Goal: Task Accomplishment & Management: Manage account settings

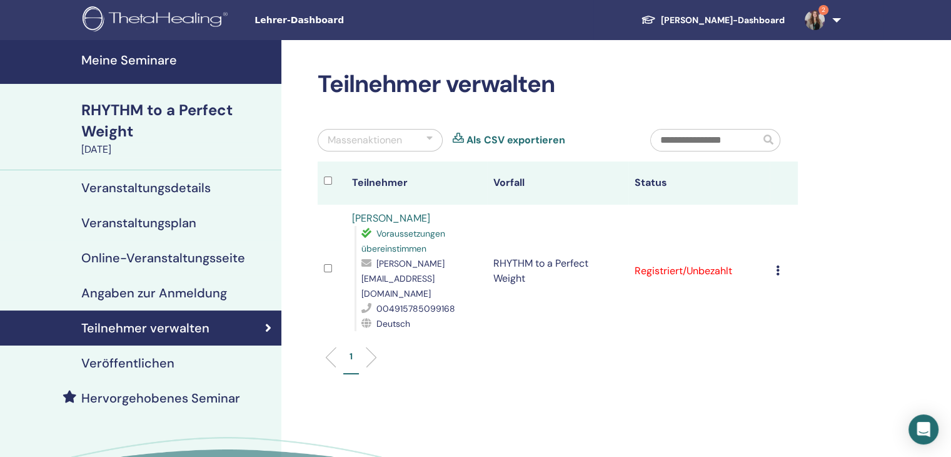
click at [833, 21] on link "2" at bounding box center [820, 20] width 51 height 40
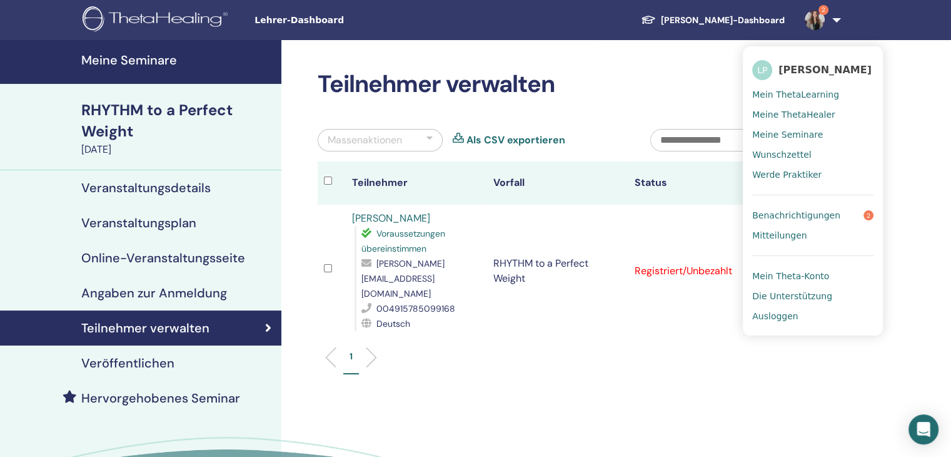
click at [819, 221] on link "Benachrichtigungen 2" at bounding box center [812, 215] width 121 height 20
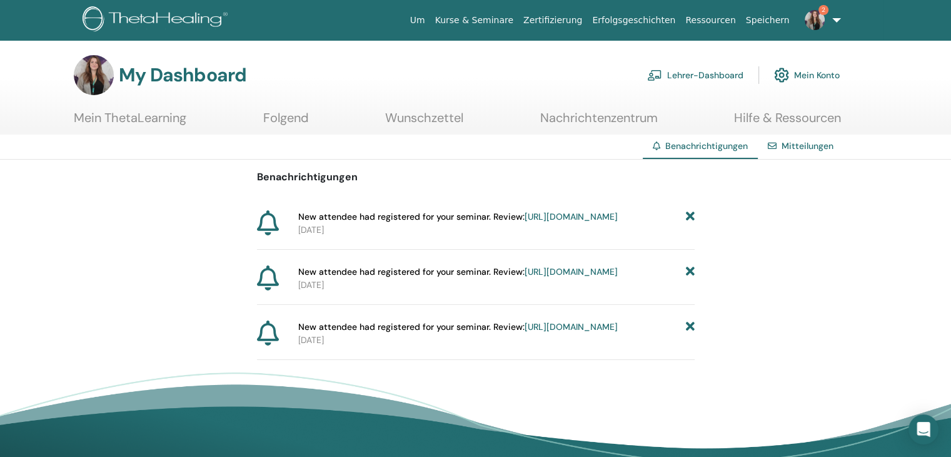
click at [573, 222] on link "https://member.thetahealing.com/instructor/seminar/376546/attendees" at bounding box center [571, 216] width 93 height 11
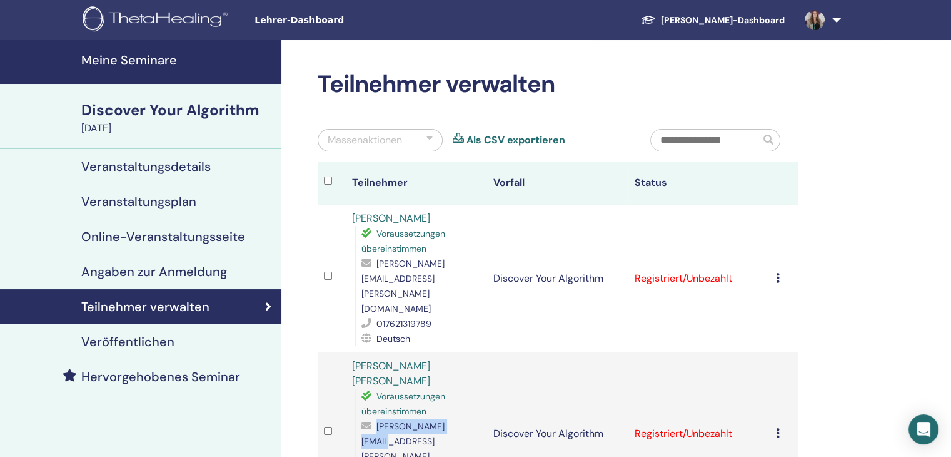
drag, startPoint x: 469, startPoint y: 385, endPoint x: 378, endPoint y: 385, distance: 91.3
click at [378, 418] on div "evamaria@wegener.ch" at bounding box center [421, 448] width 119 height 60
copy span "evamaria@wegener.ch"
